Goal: Find specific page/section: Find specific page/section

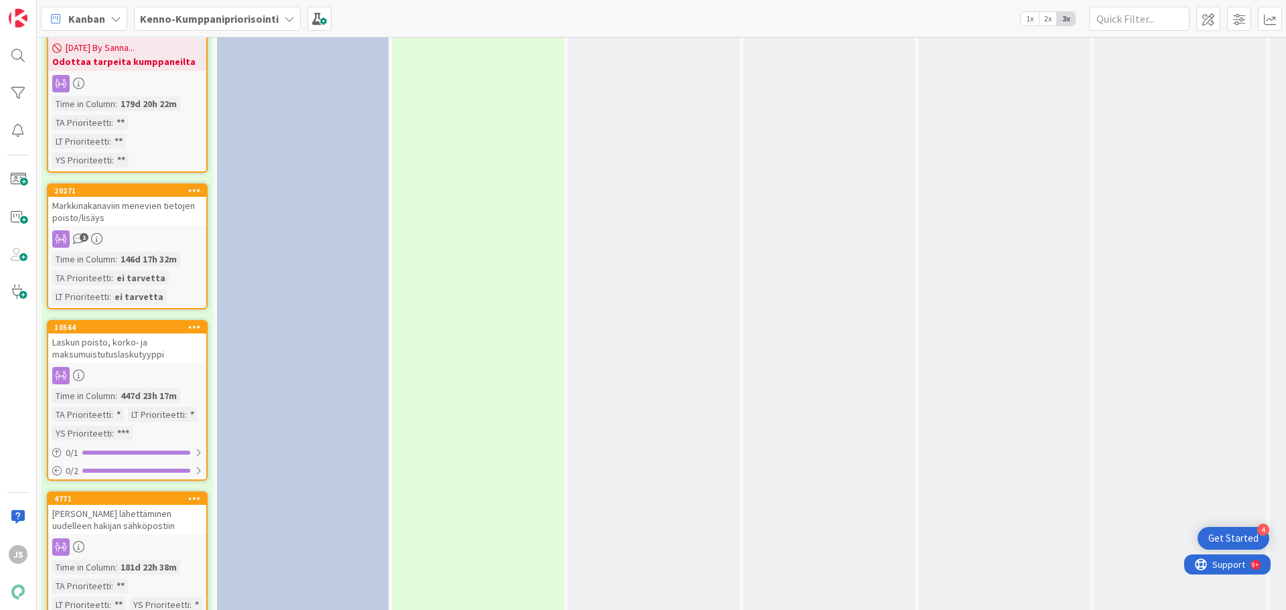
scroll to position [3416, 0]
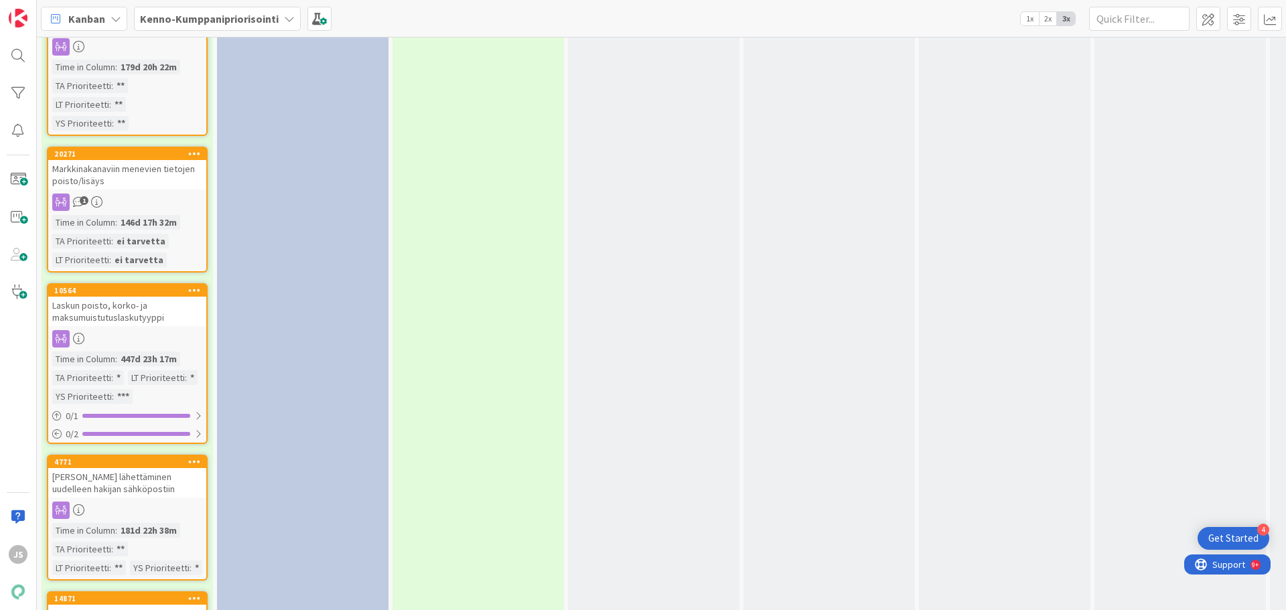
click at [117, 160] on div "Markkinakanaviin menevien tietojen poisto/lisäys" at bounding box center [127, 174] width 158 height 29
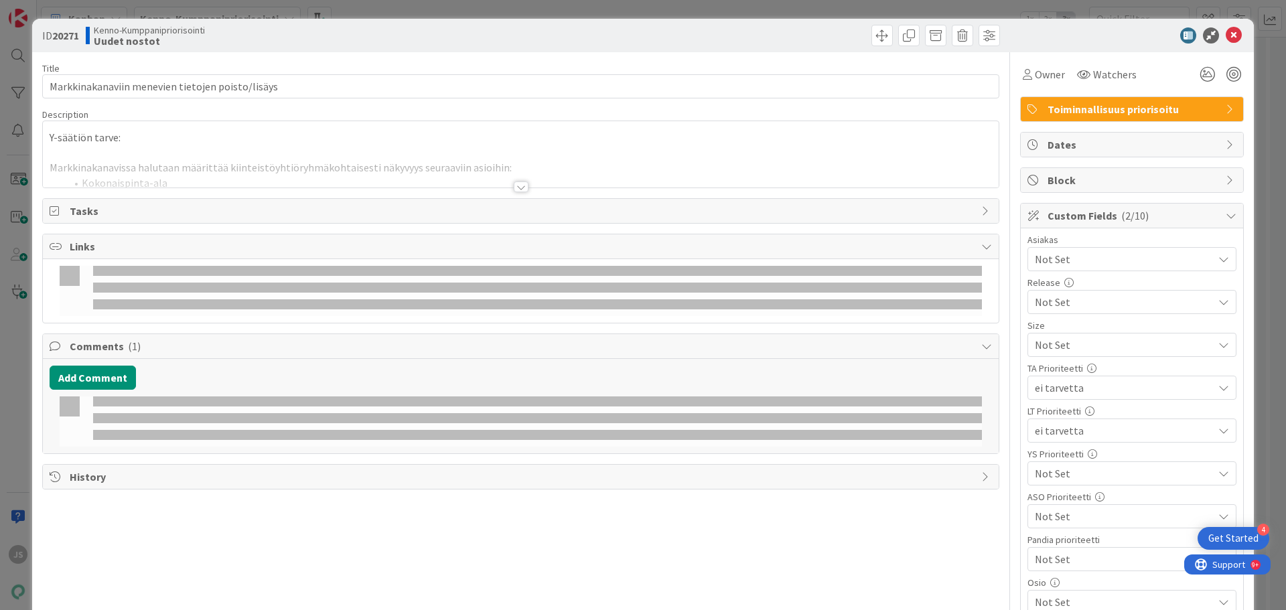
click at [118, 159] on div at bounding box center [521, 170] width 956 height 34
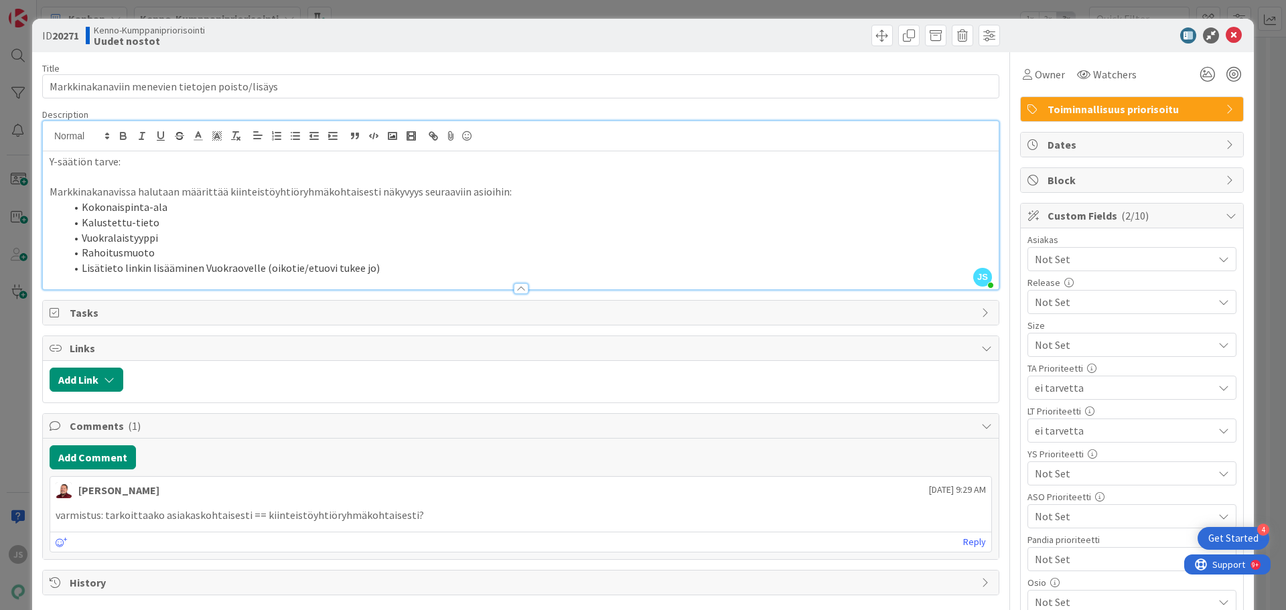
scroll to position [3383, 0]
click at [1226, 35] on icon at bounding box center [1234, 35] width 16 height 16
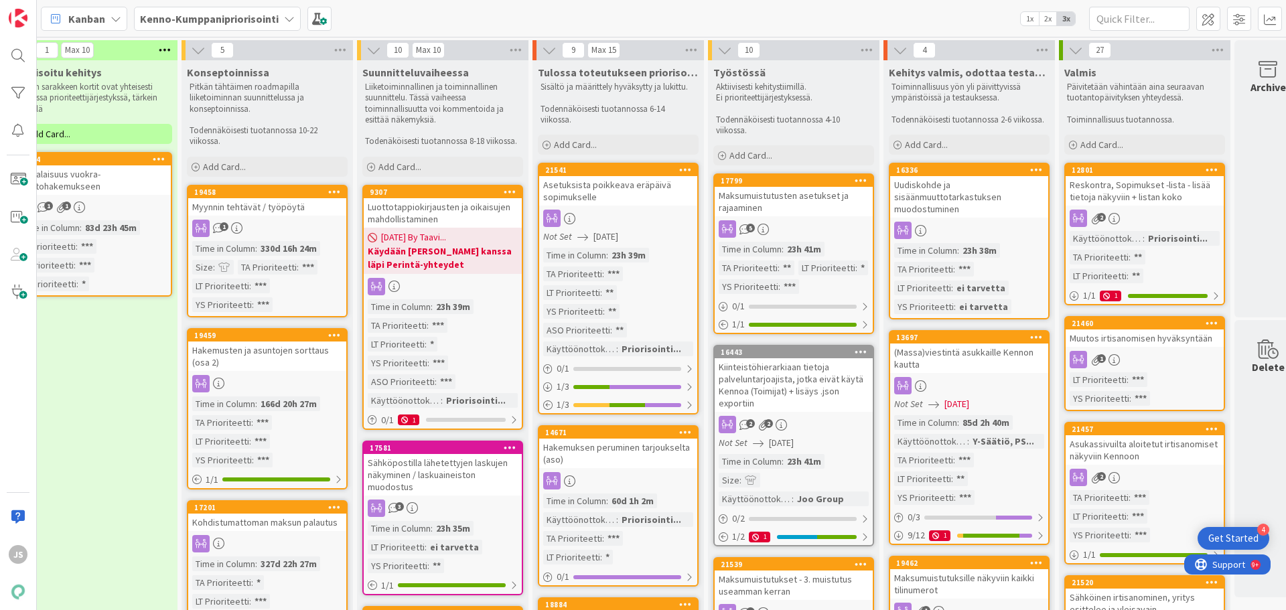
scroll to position [0, 417]
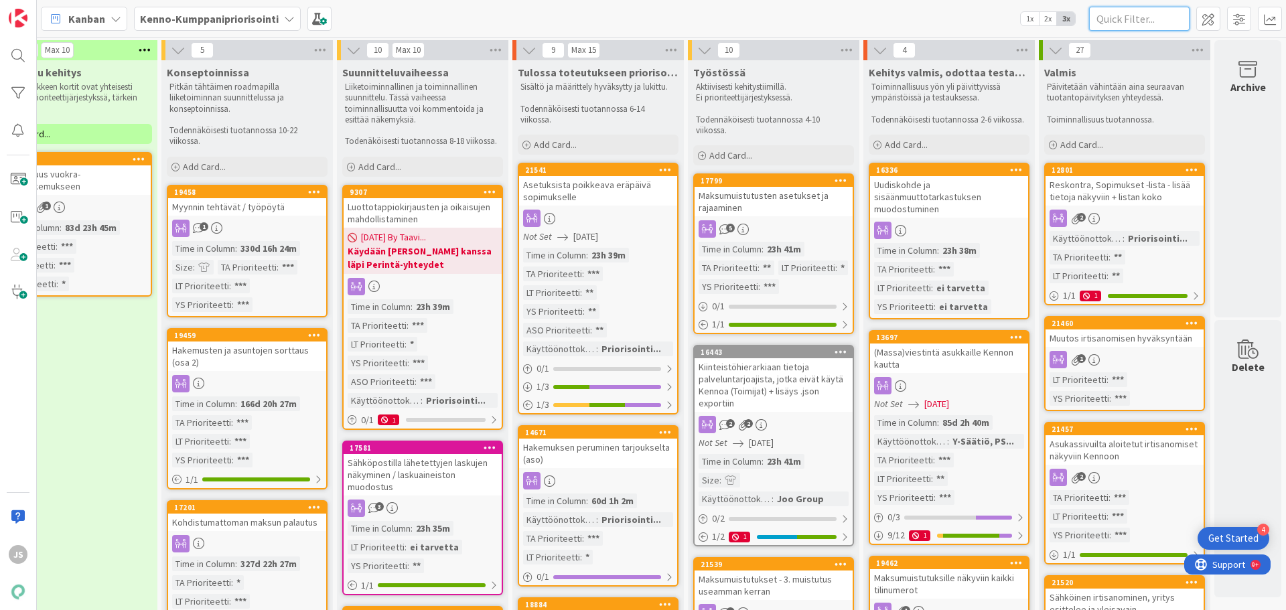
click at [1141, 18] on input "text" at bounding box center [1139, 19] width 100 height 24
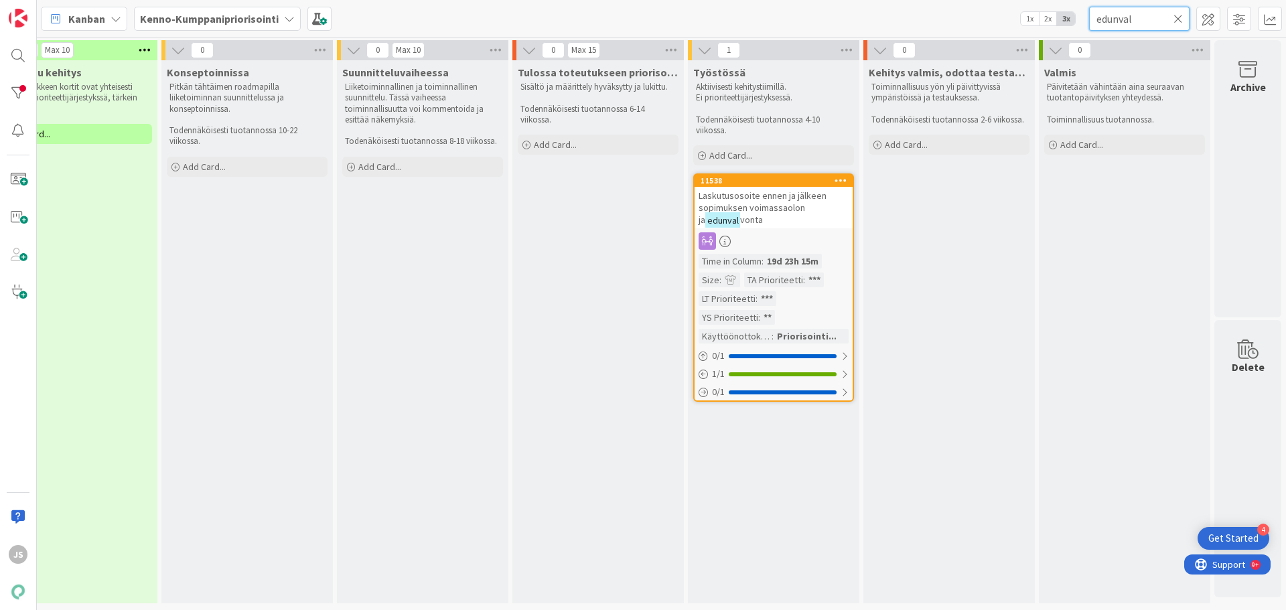
type input "edunval"
click at [760, 205] on span "Laskutusosoite ennen ja jälkeen sopimuksen voimassaolon ja" at bounding box center [763, 208] width 128 height 36
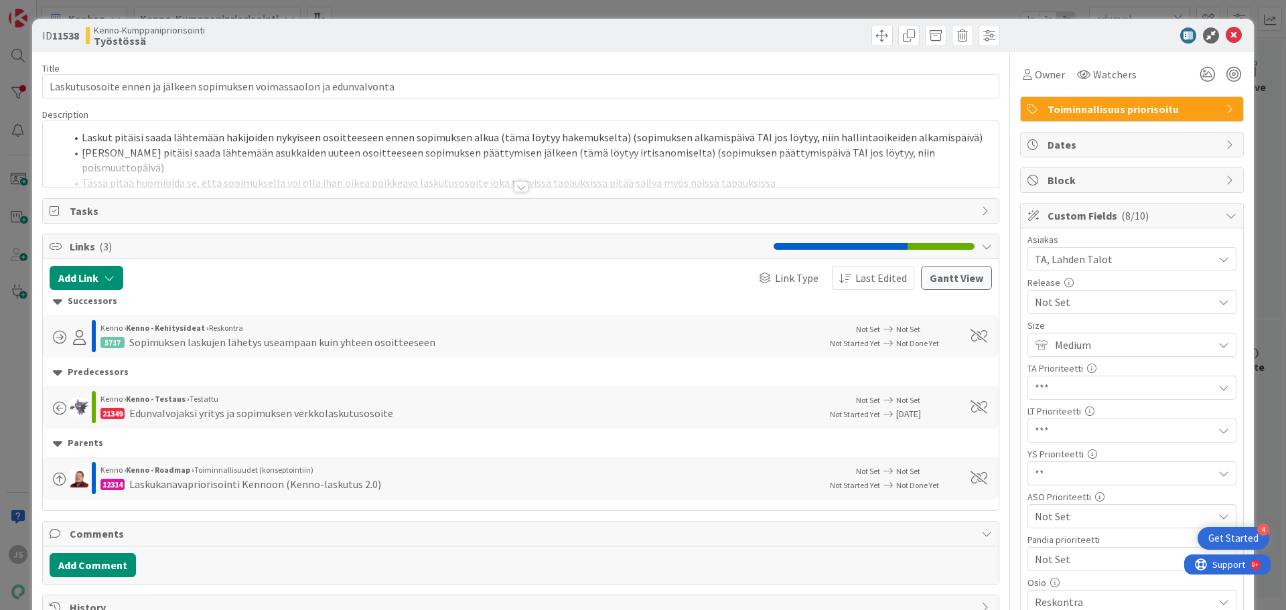
click at [516, 188] on div at bounding box center [521, 187] width 15 height 11
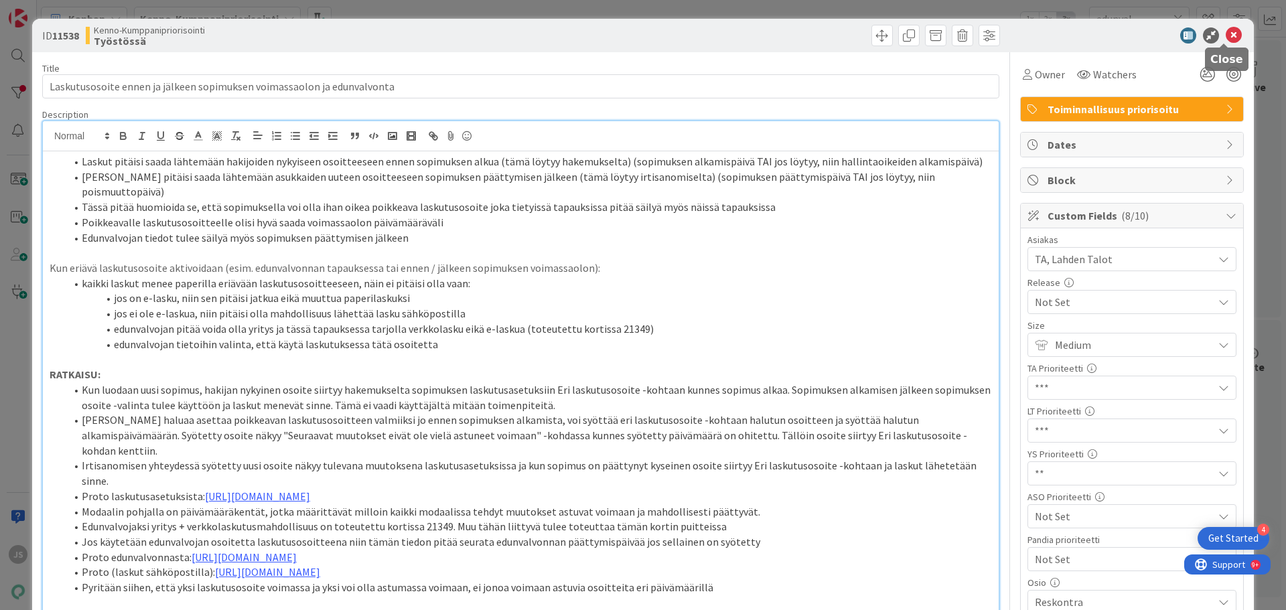
click at [1226, 37] on icon at bounding box center [1234, 35] width 16 height 16
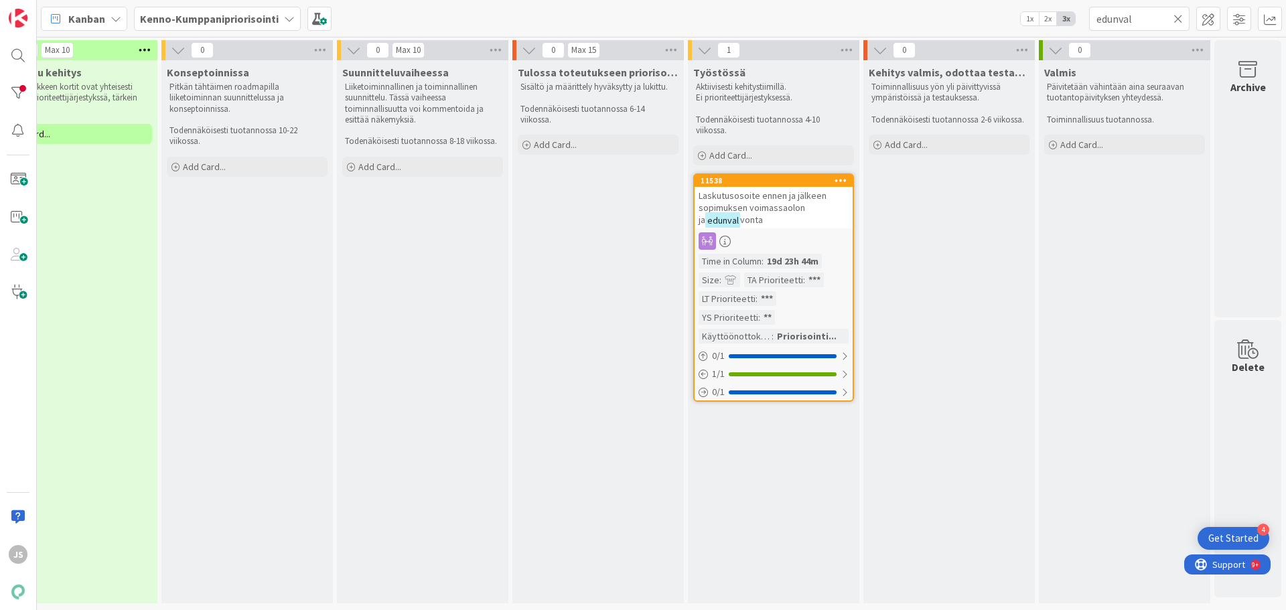
click at [734, 198] on span "Laskutusosoite ennen ja jälkeen sopimuksen voimassaolon ja" at bounding box center [763, 208] width 128 height 36
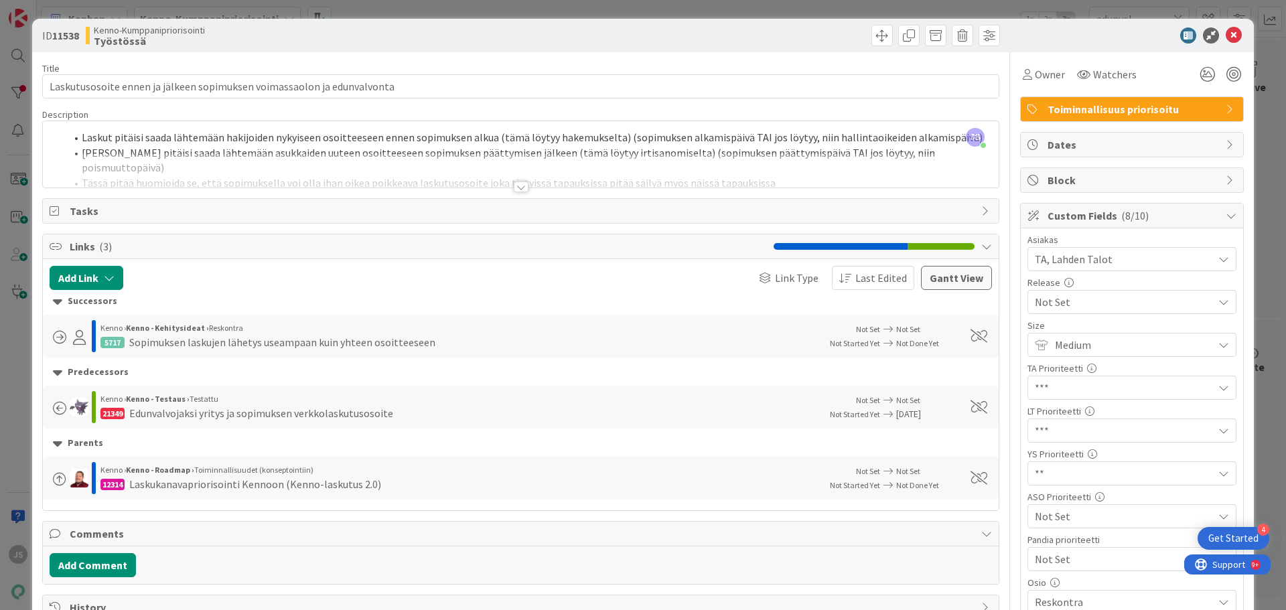
click at [514, 180] on div at bounding box center [521, 170] width 956 height 34
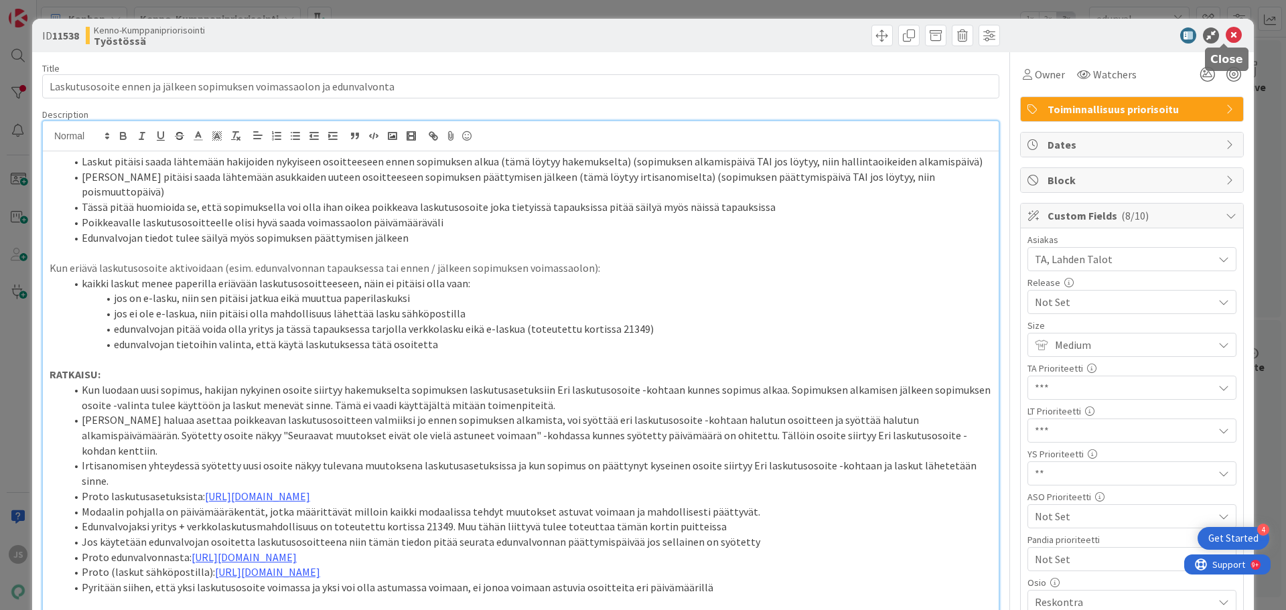
click at [1226, 33] on icon at bounding box center [1234, 35] width 16 height 16
